Goal: Navigation & Orientation: Find specific page/section

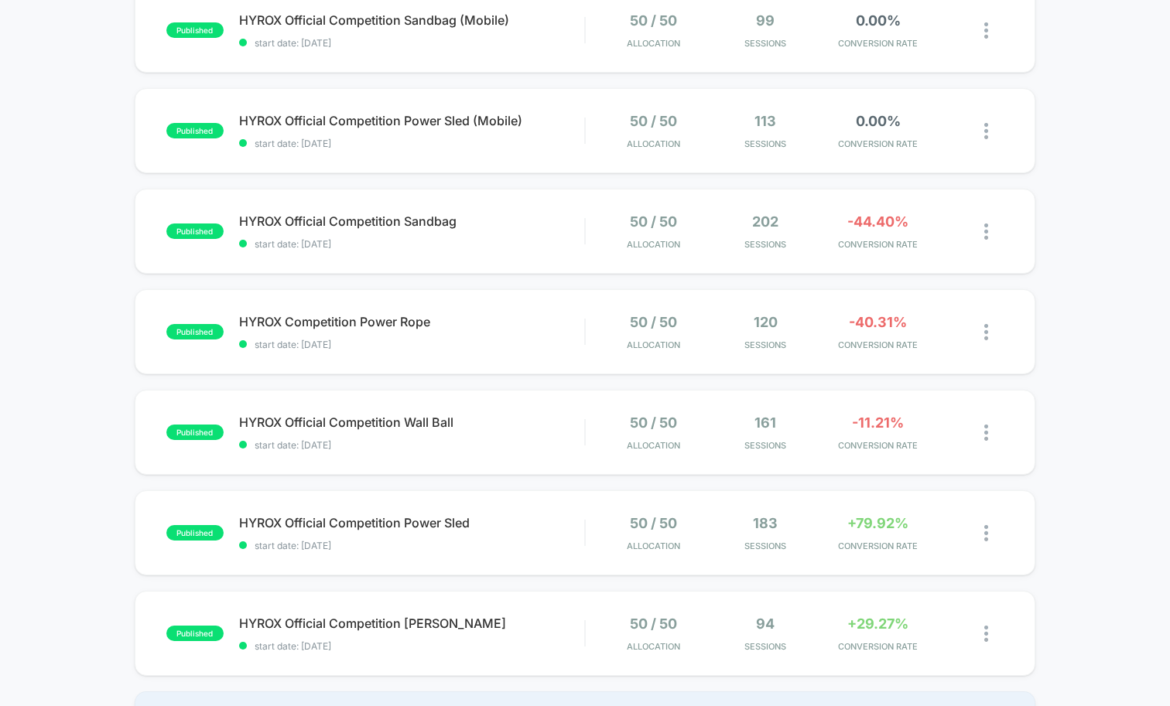
scroll to position [522, 0]
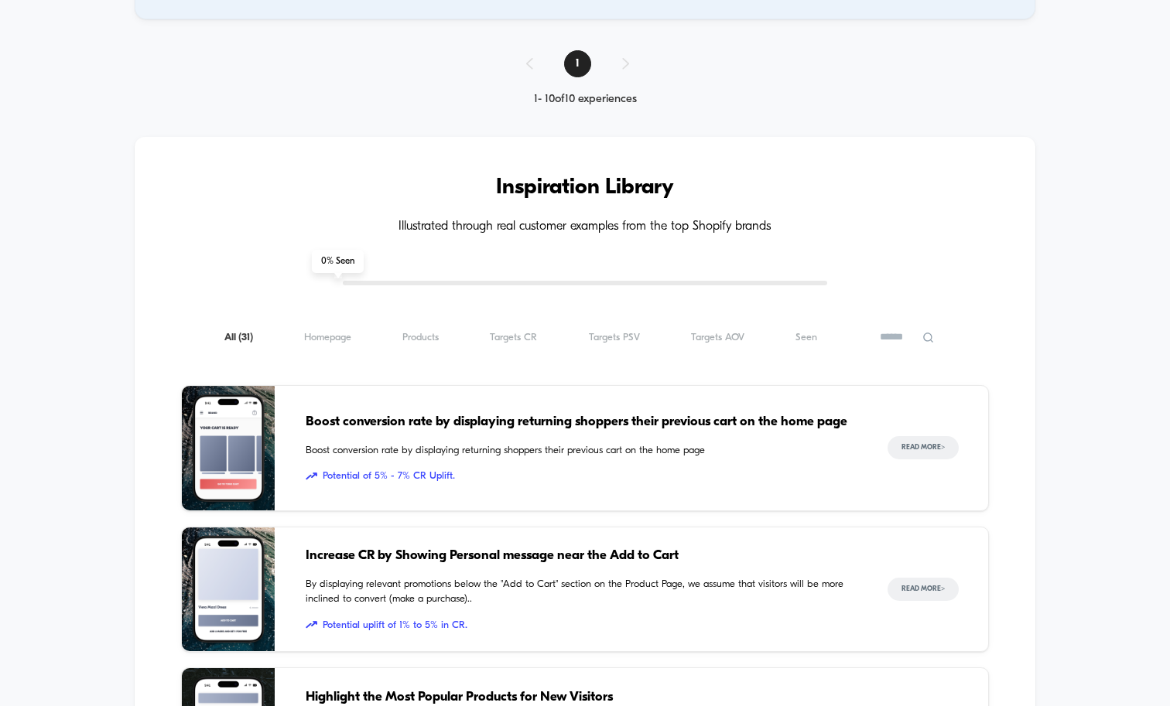
scroll to position [1218, 0]
